Goal: Book appointment/travel/reservation

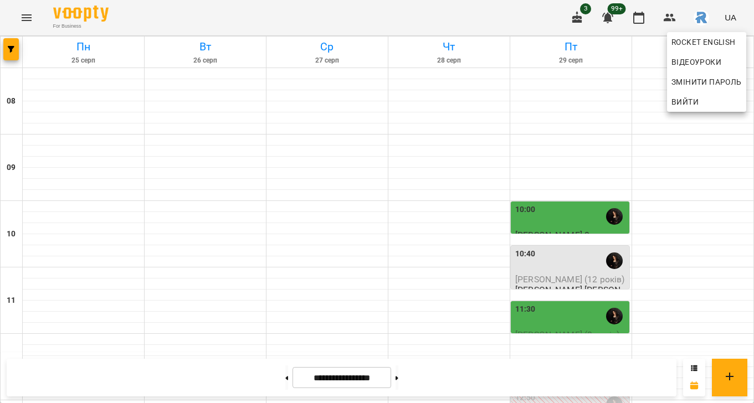
scroll to position [315, 0]
click at [400, 227] on div at bounding box center [377, 201] width 754 height 403
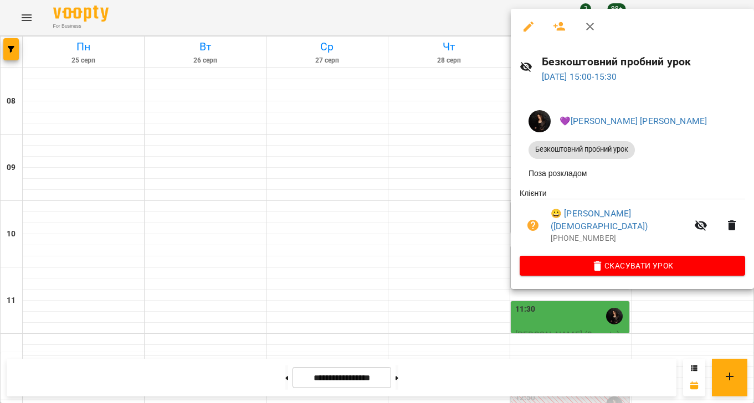
click at [366, 233] on div at bounding box center [377, 201] width 754 height 403
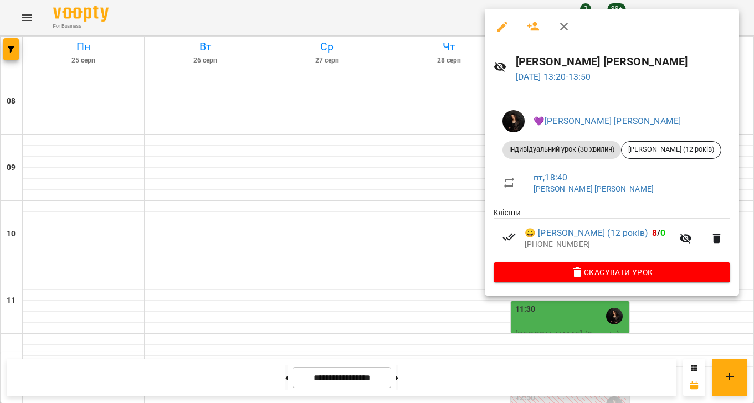
click at [419, 200] on div at bounding box center [377, 201] width 754 height 403
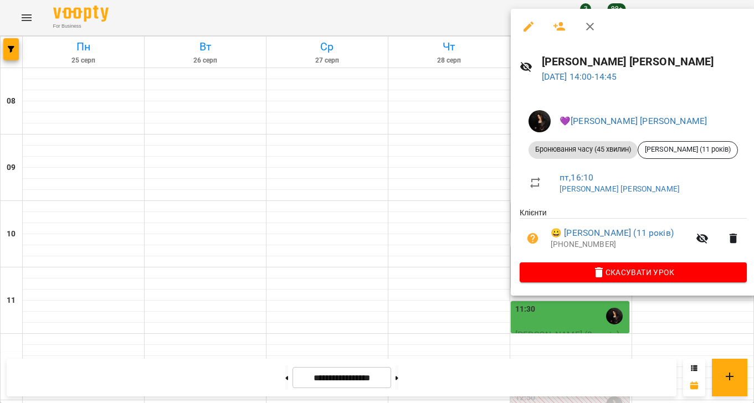
click at [429, 183] on div at bounding box center [377, 201] width 754 height 403
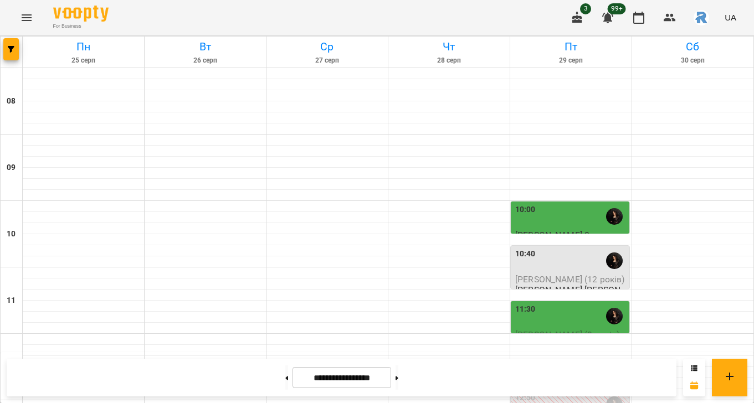
scroll to position [359, 0]
click at [699, 17] on img "button" at bounding box center [702, 18] width 16 height 16
